Goal: Book appointment/travel/reservation

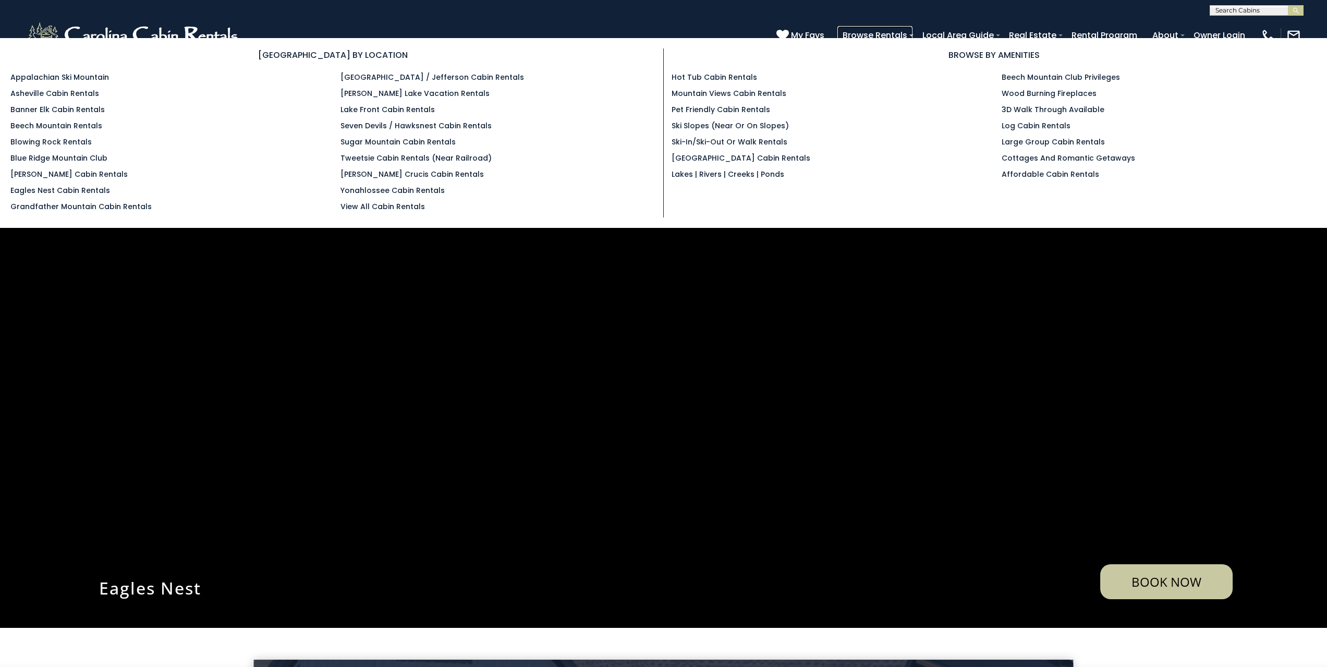
click at [880, 30] on link "Browse Rentals" at bounding box center [874, 35] width 75 height 18
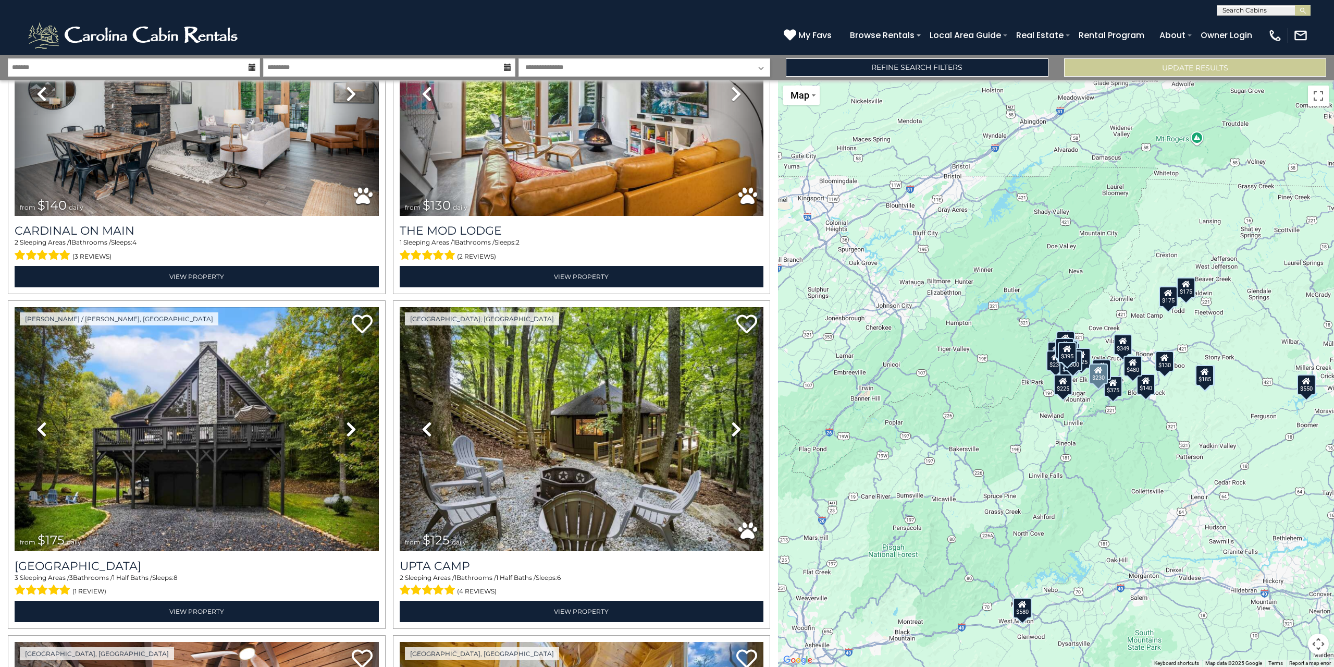
scroll to position [3180, 0]
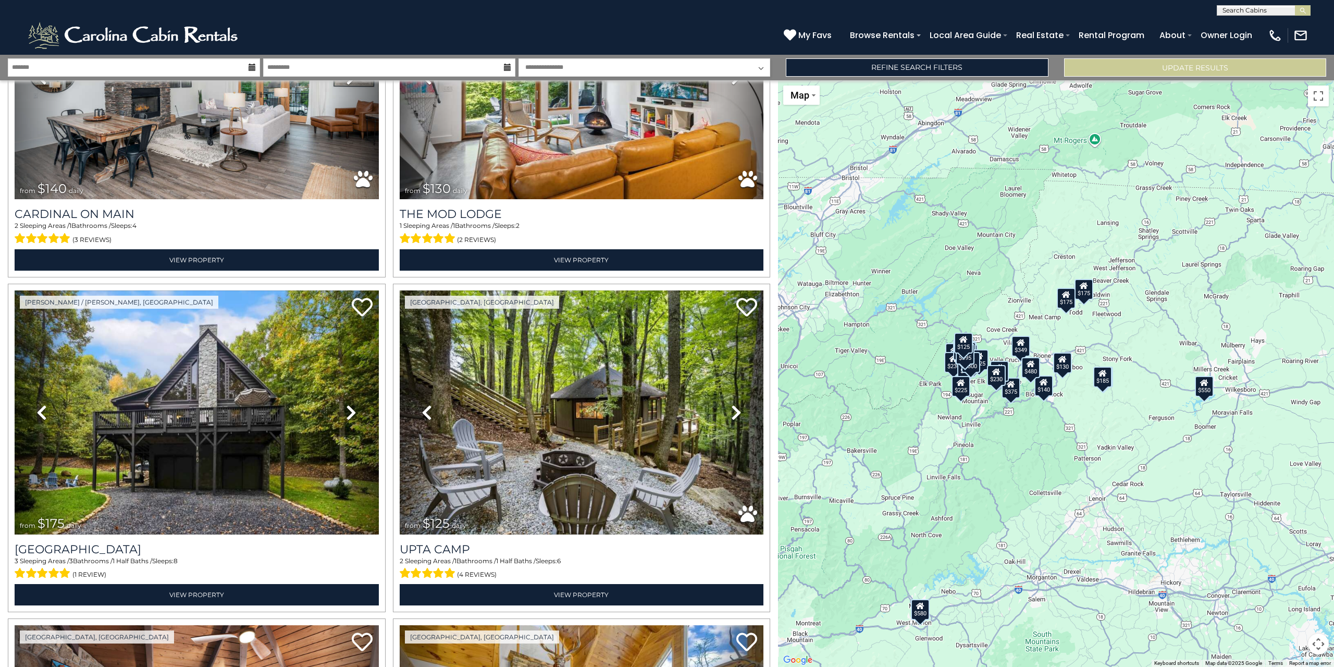
drag, startPoint x: 1093, startPoint y: 538, endPoint x: 989, endPoint y: 539, distance: 103.2
click at [989, 539] on div "$625 $297 $175 $300 $580 $290 $424 $395 $270 $185 $230 $550 $349 $230 $160 $325…" at bounding box center [1056, 373] width 556 height 586
